Goal: Find specific page/section: Find specific page/section

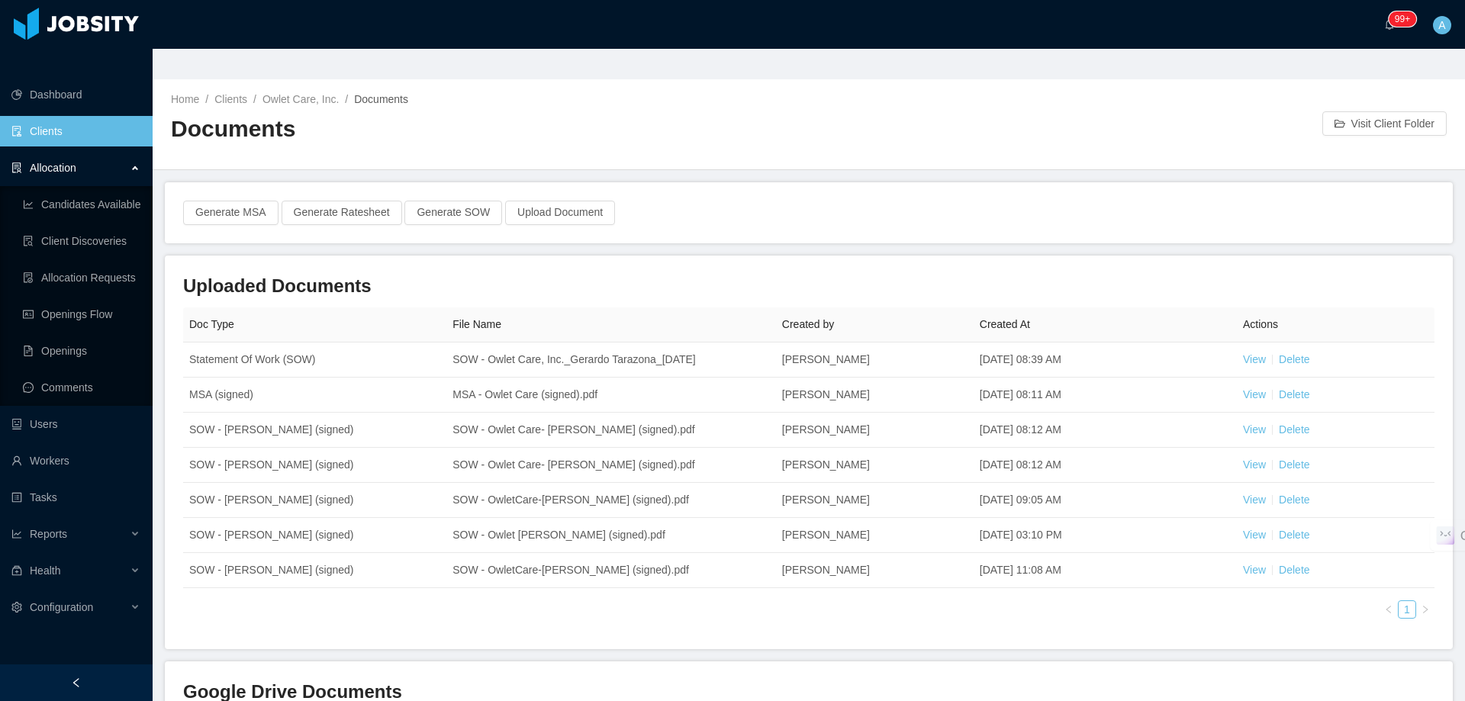
scroll to position [76, 0]
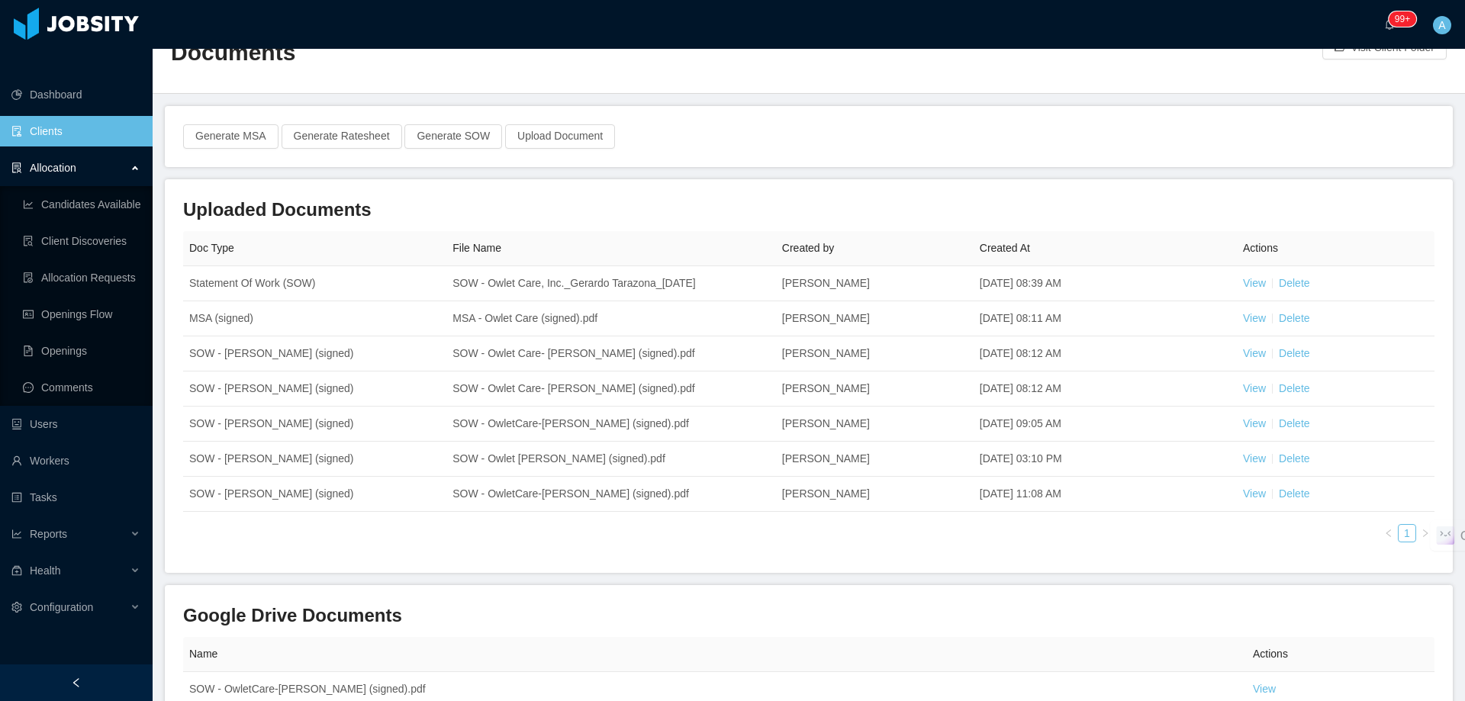
click at [107, 116] on link "Clients" at bounding box center [75, 131] width 129 height 31
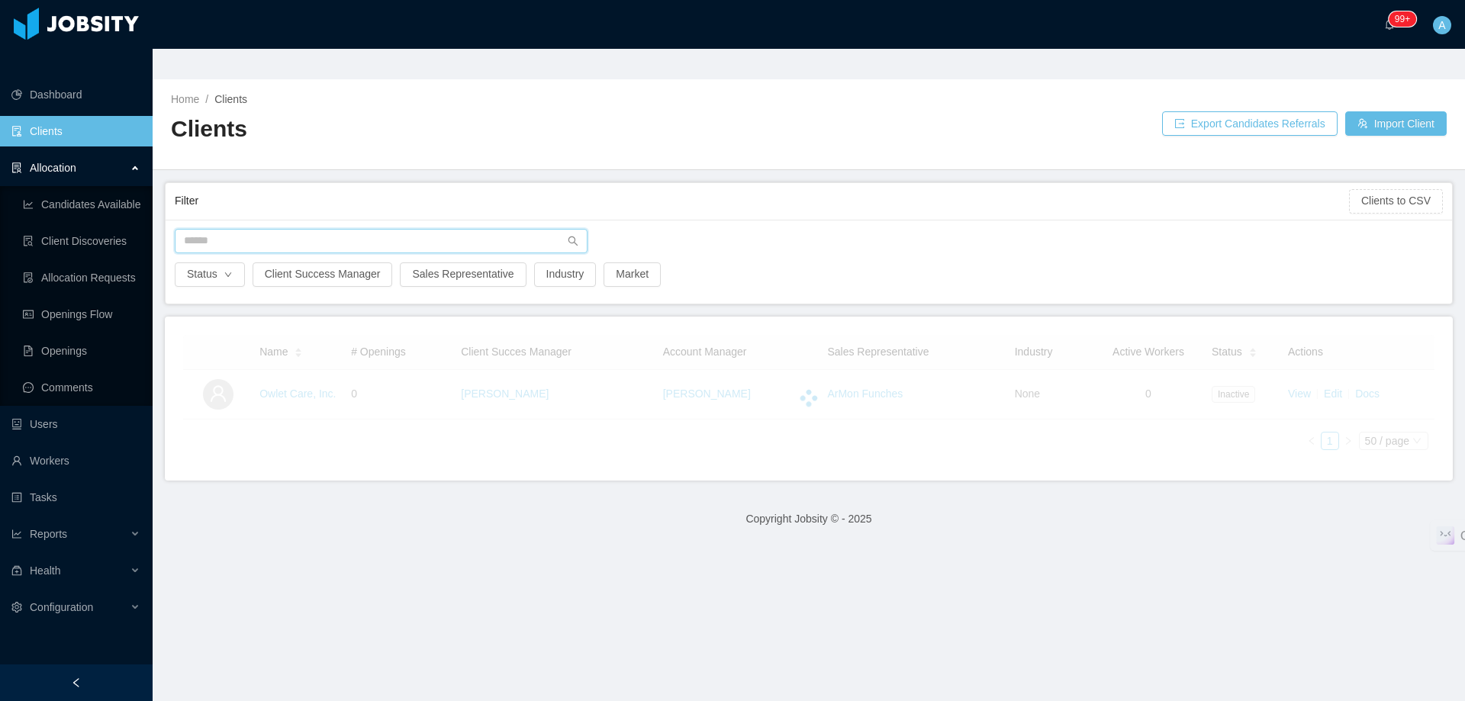
click at [245, 229] on input "text" at bounding box center [381, 241] width 413 height 24
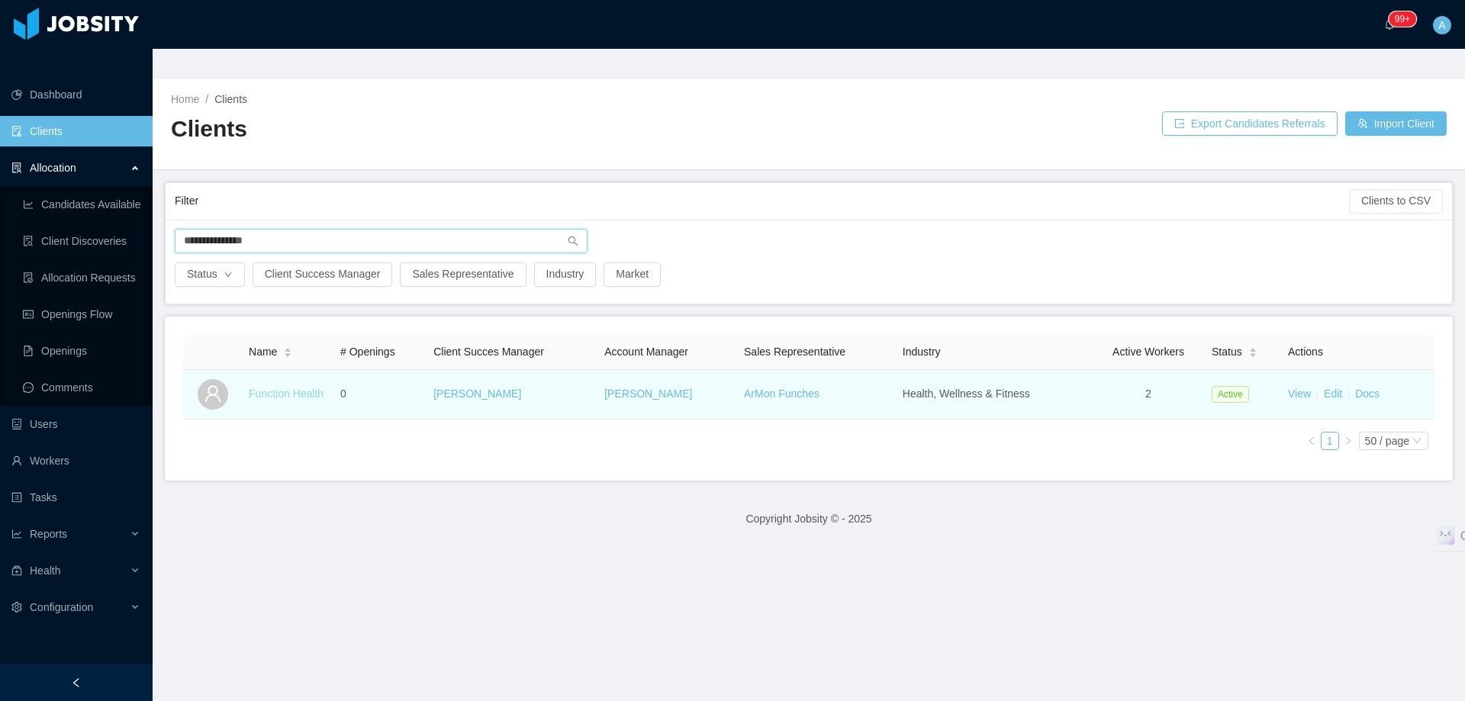
type input "**********"
click at [303, 388] on link "Function Health" at bounding box center [286, 394] width 75 height 12
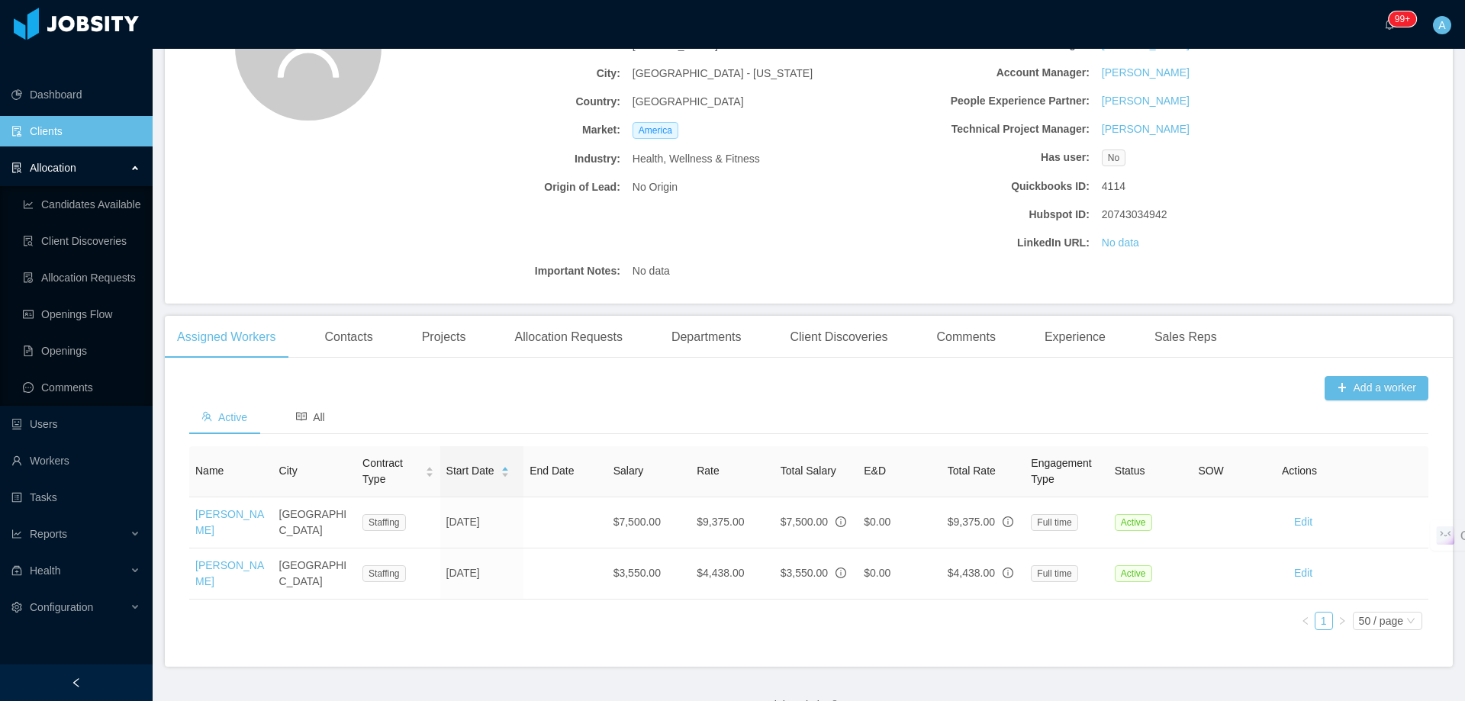
scroll to position [230, 0]
